Goal: Navigation & Orientation: Find specific page/section

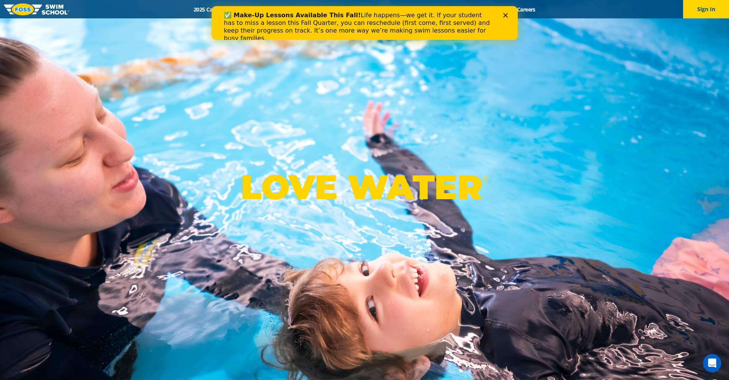
click at [506, 15] on polygon "Close" at bounding box center [505, 15] width 5 height 5
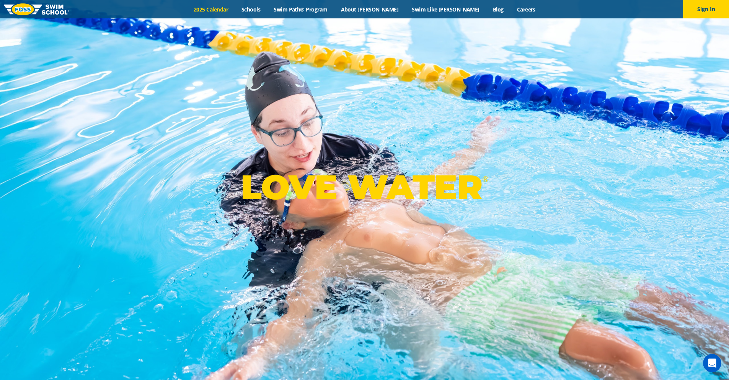
click at [235, 12] on link "2025 Calendar" at bounding box center [211, 9] width 48 height 7
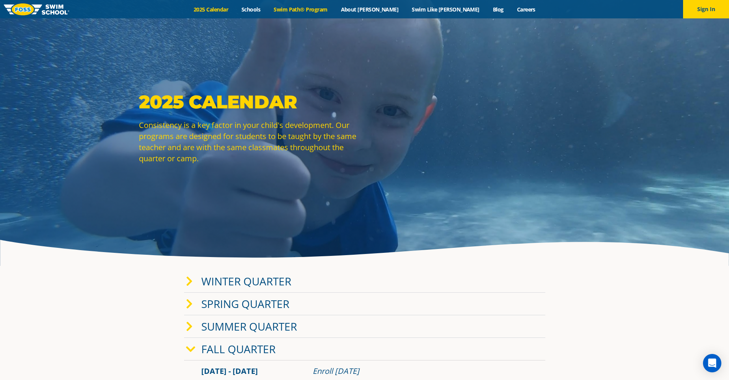
click at [324, 8] on link "Swim Path® Program" at bounding box center [300, 9] width 67 height 7
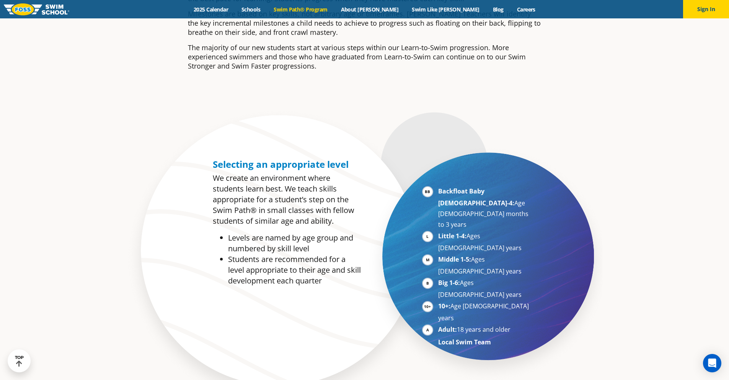
scroll to position [82, 0]
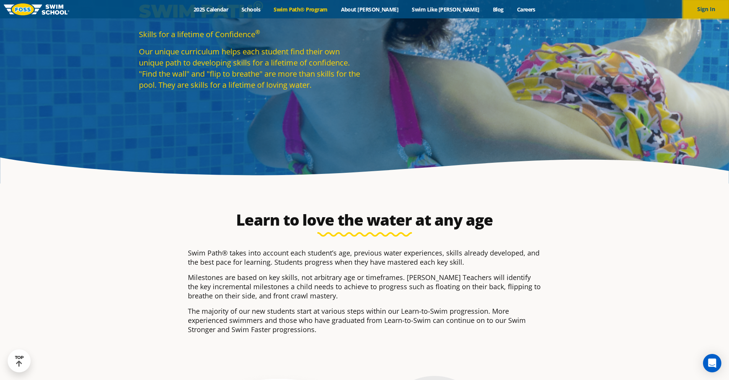
click at [706, 14] on button "Sign In" at bounding box center [706, 9] width 46 height 18
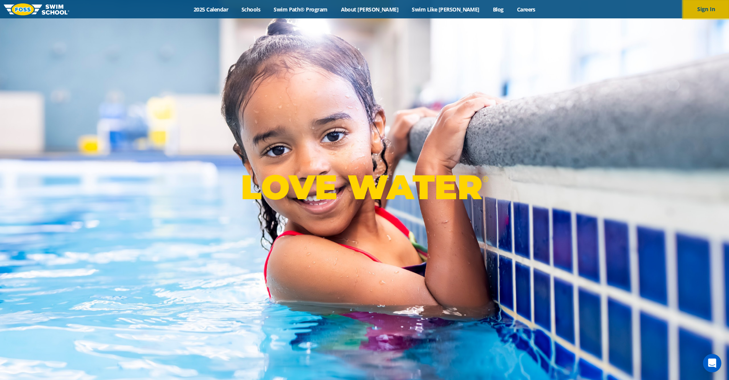
click at [705, 11] on button "Sign In" at bounding box center [706, 9] width 46 height 18
